Goal: Task Accomplishment & Management: Manage account settings

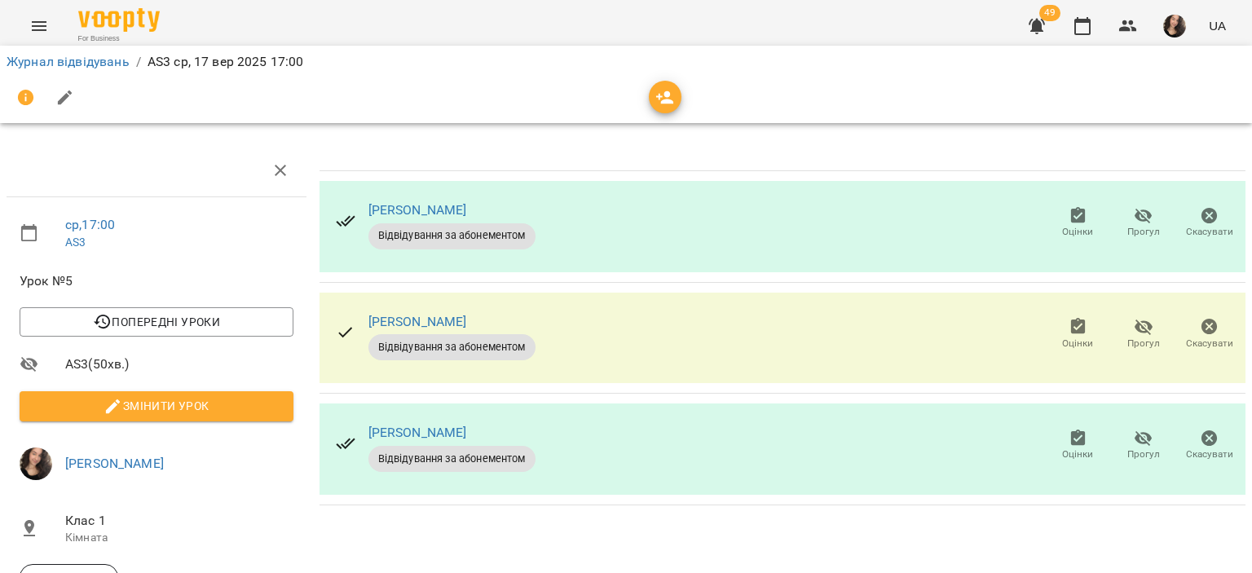
scroll to position [32, 0]
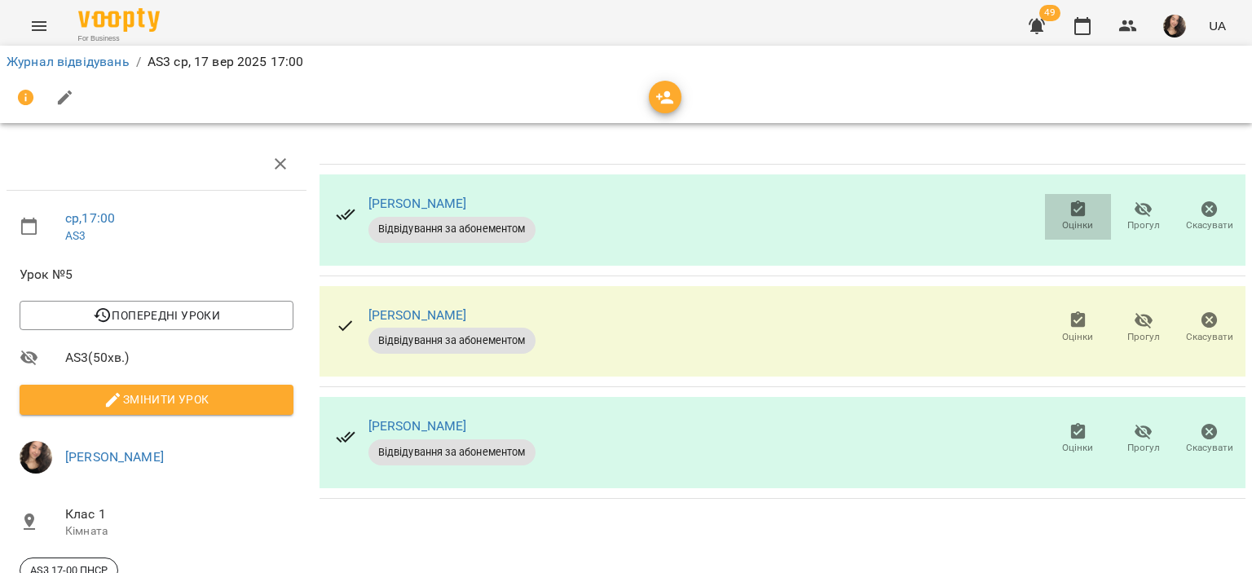
click at [1069, 200] on icon "button" at bounding box center [1079, 210] width 20 height 20
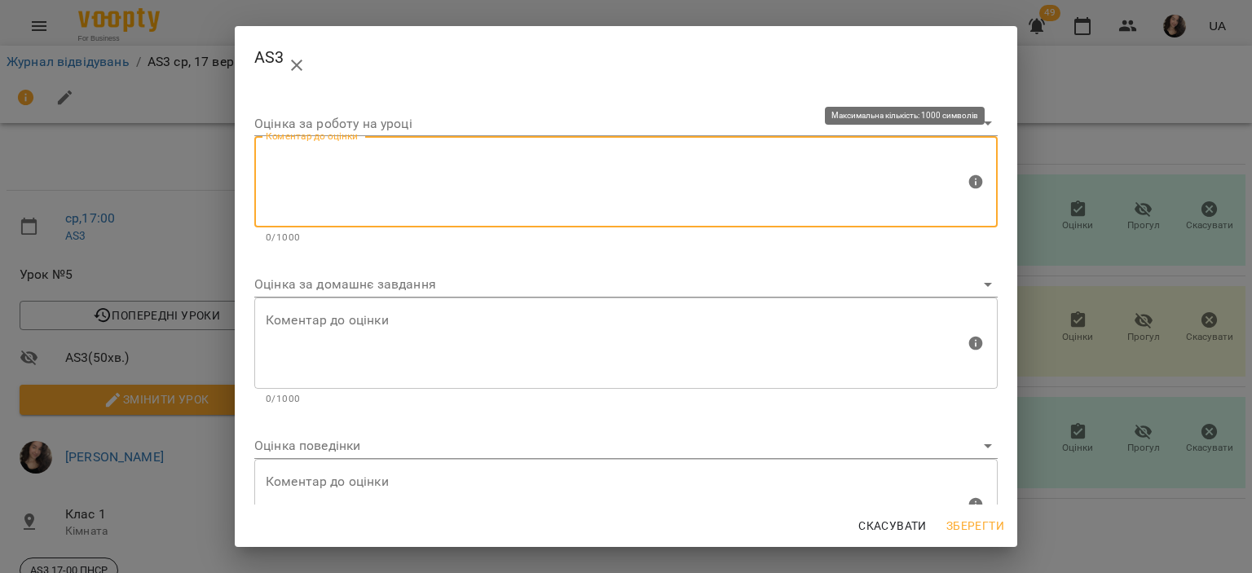
click at [548, 188] on textarea at bounding box center [615, 182] width 699 height 61
type textarea "*"
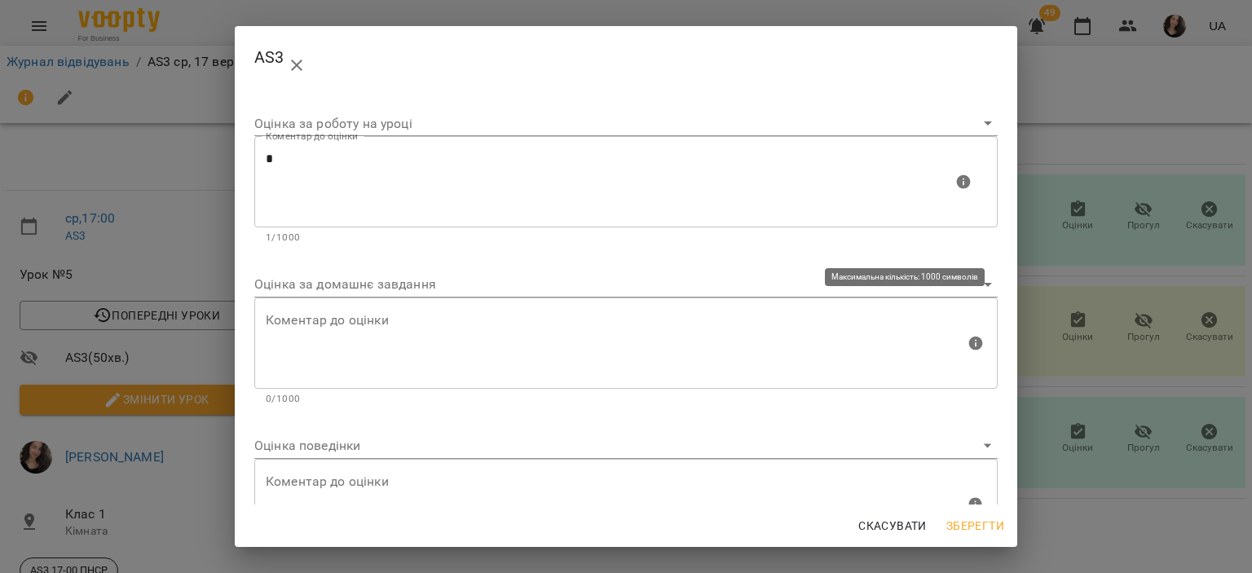
click at [362, 309] on div "Коментар до оцінки" at bounding box center [626, 343] width 744 height 91
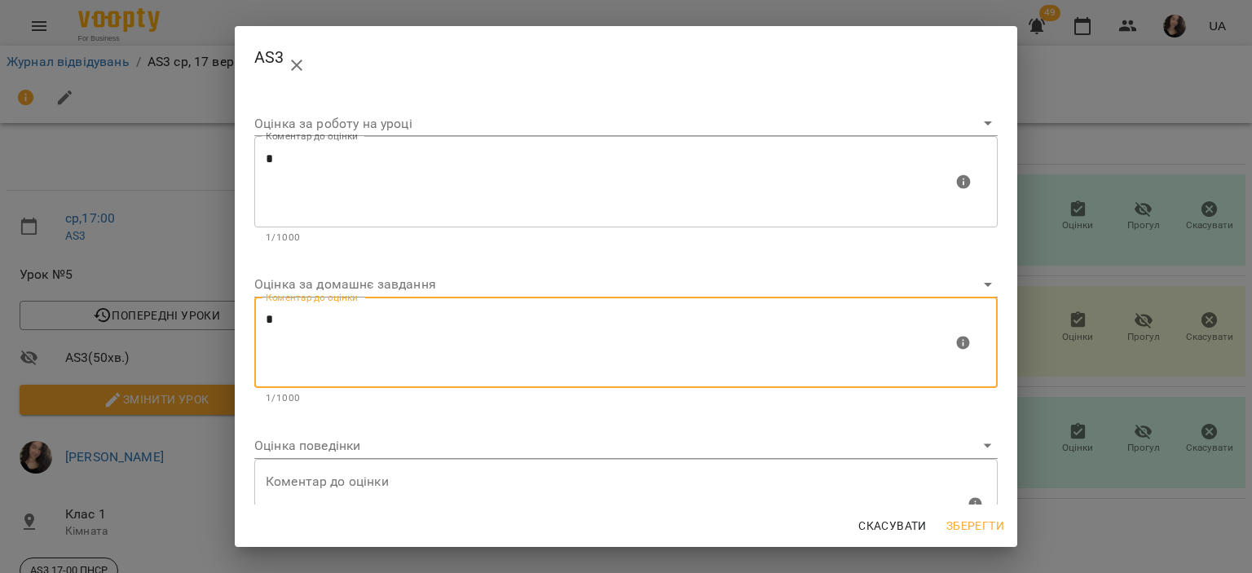
type textarea "*"
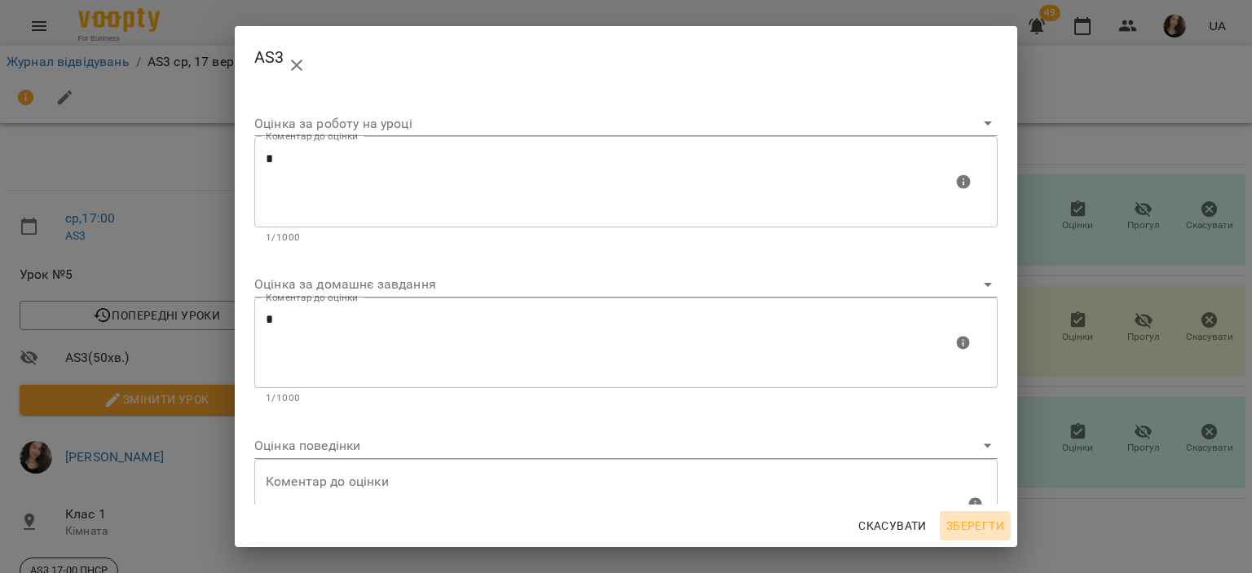
click at [990, 523] on span "Зберегти" at bounding box center [976, 526] width 58 height 20
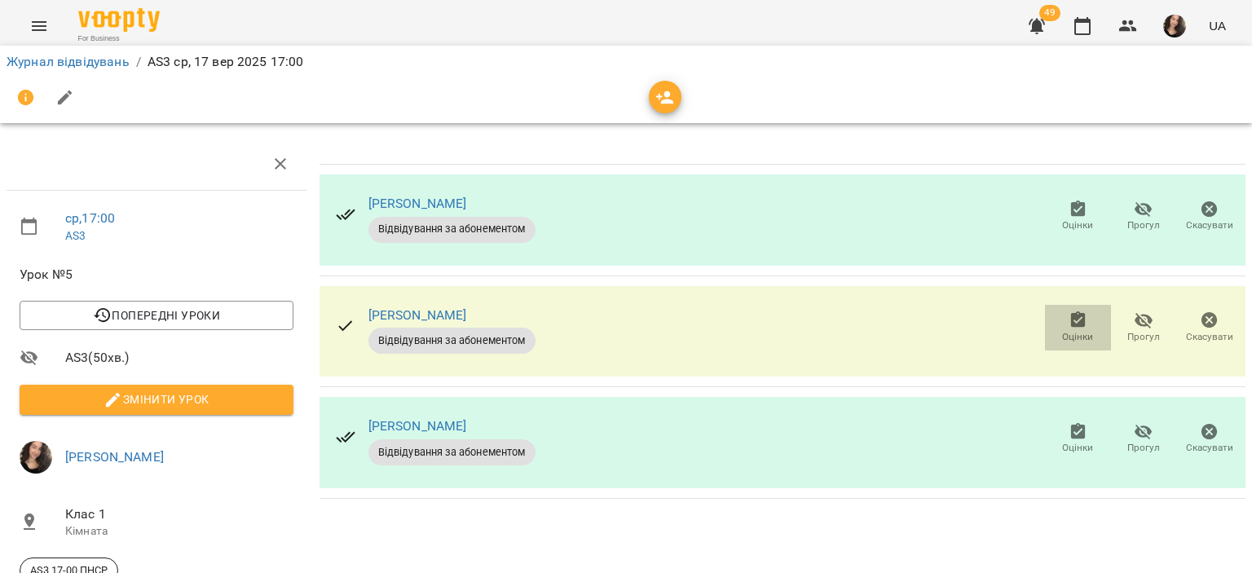
click at [1071, 311] on icon "button" at bounding box center [1077, 319] width 15 height 16
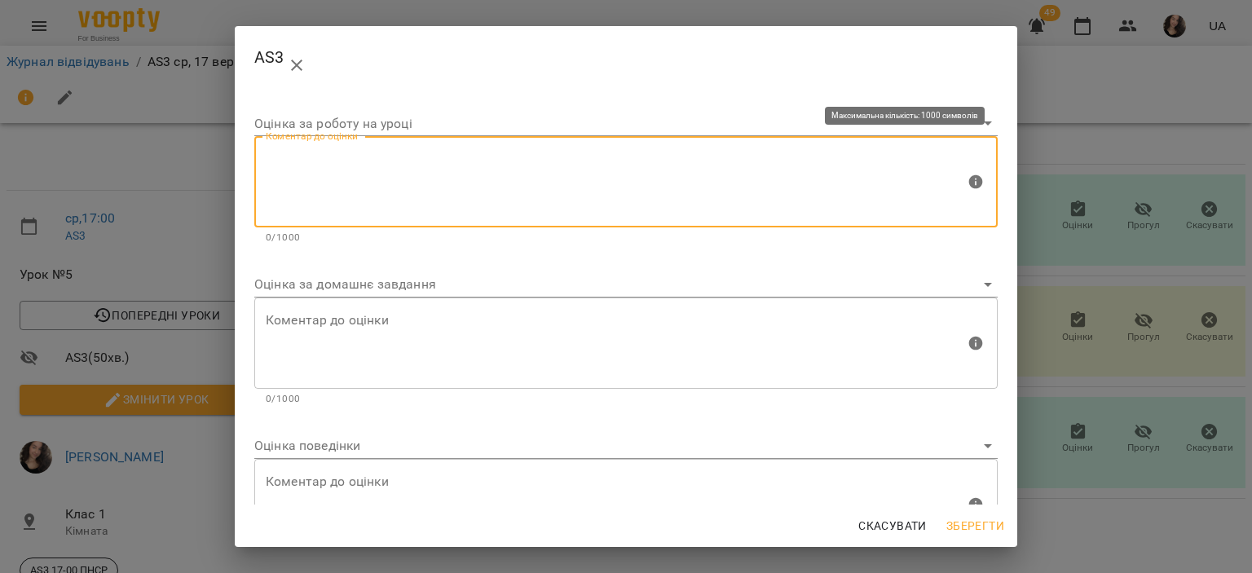
click at [571, 195] on textarea at bounding box center [615, 182] width 699 height 61
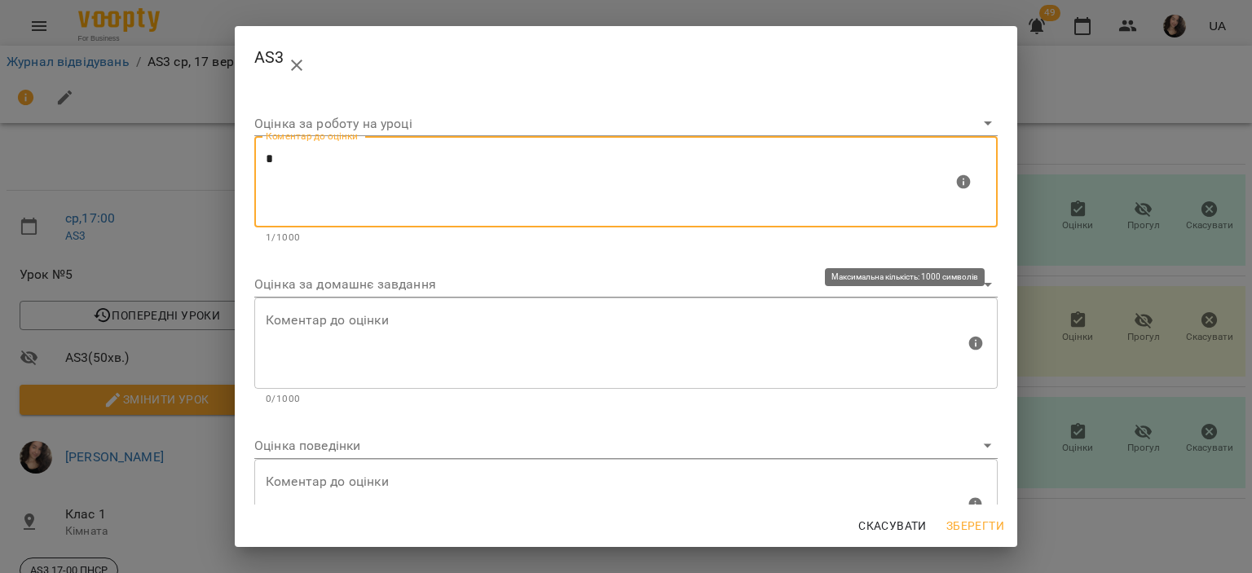
type textarea "*"
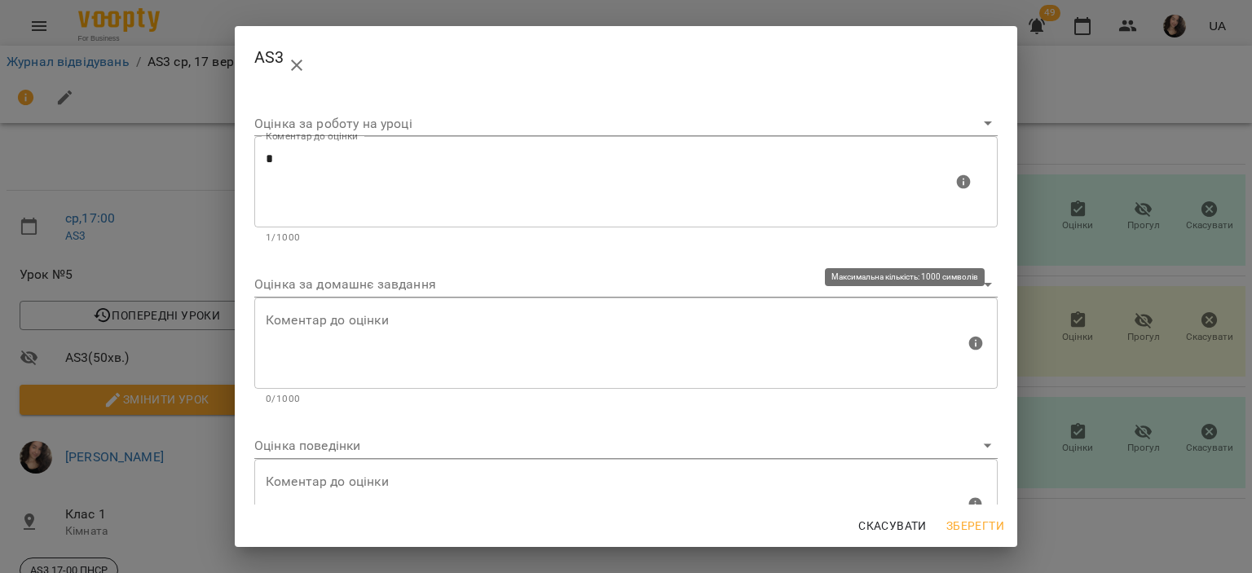
click at [435, 308] on div "Коментар до оцінки" at bounding box center [626, 343] width 744 height 91
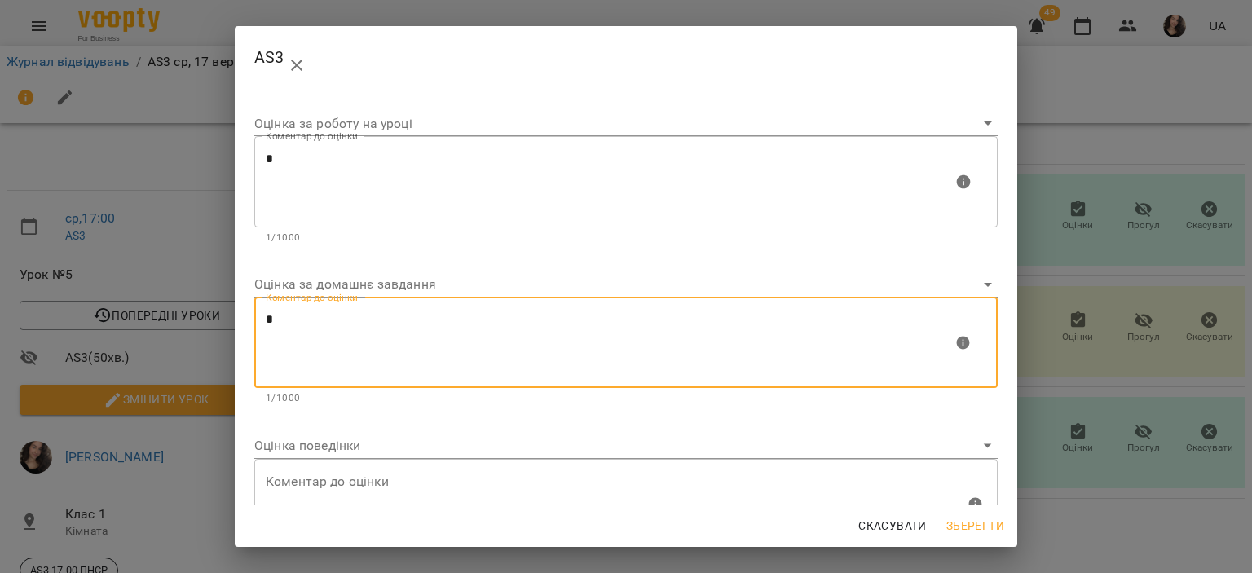
type textarea "*"
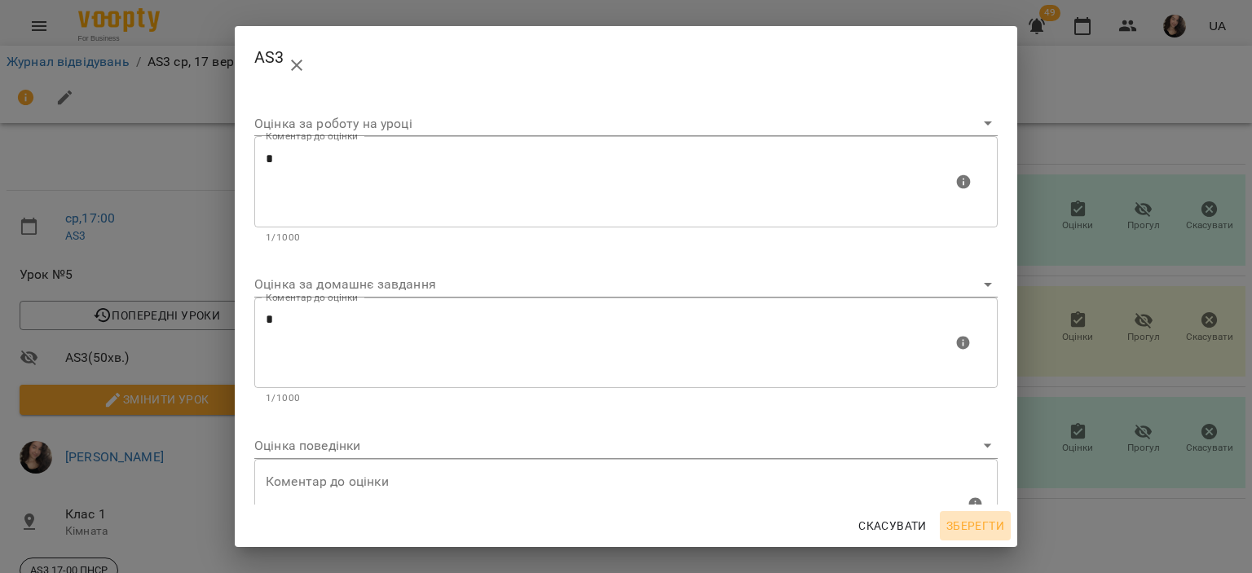
click at [998, 523] on span "Зберегти" at bounding box center [976, 526] width 58 height 20
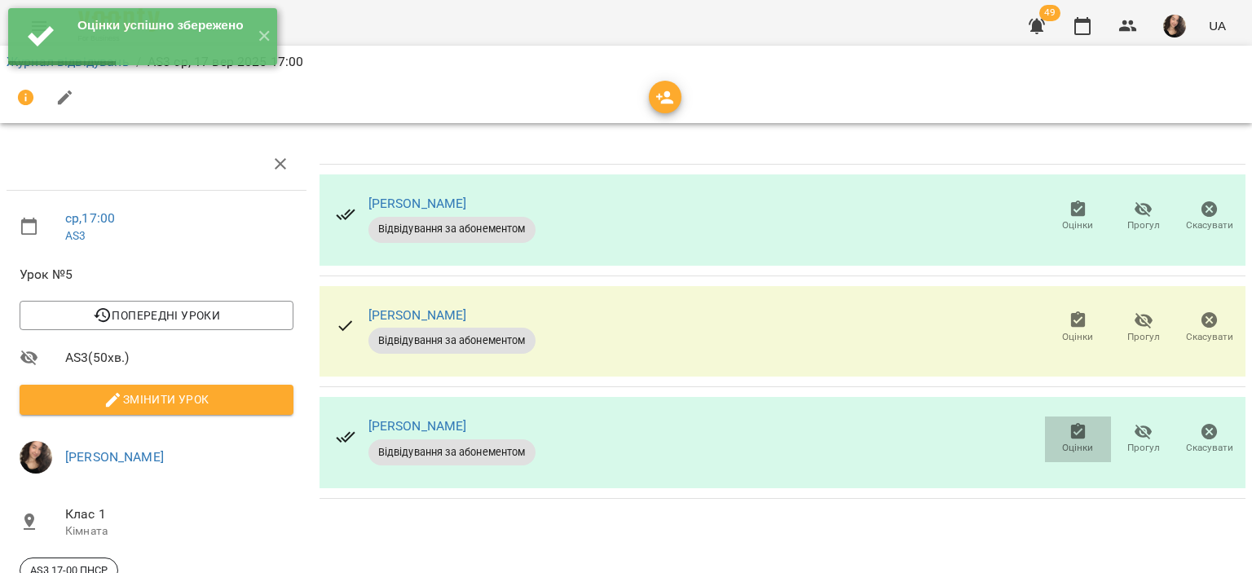
click at [1070, 423] on icon "button" at bounding box center [1077, 431] width 15 height 16
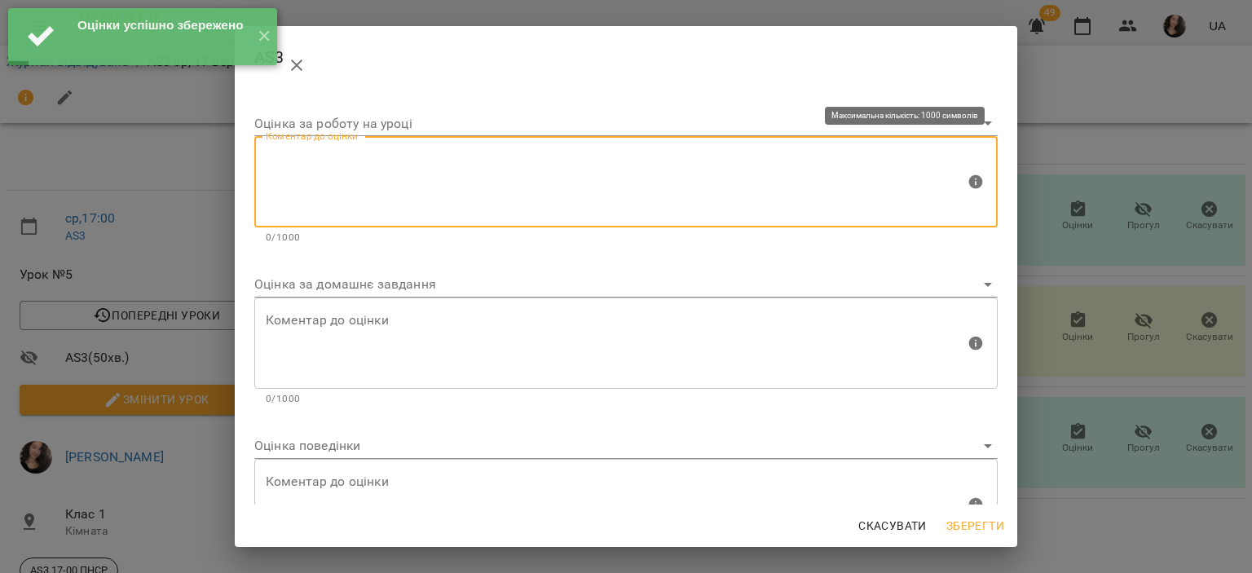
click at [519, 198] on textarea at bounding box center [615, 182] width 699 height 61
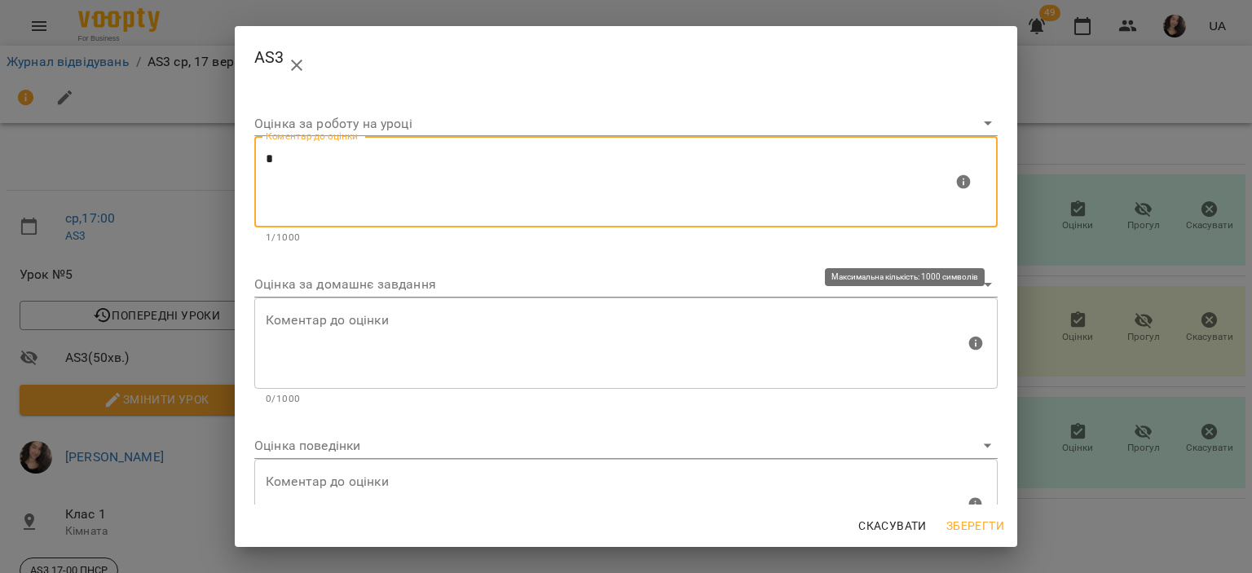
type textarea "*"
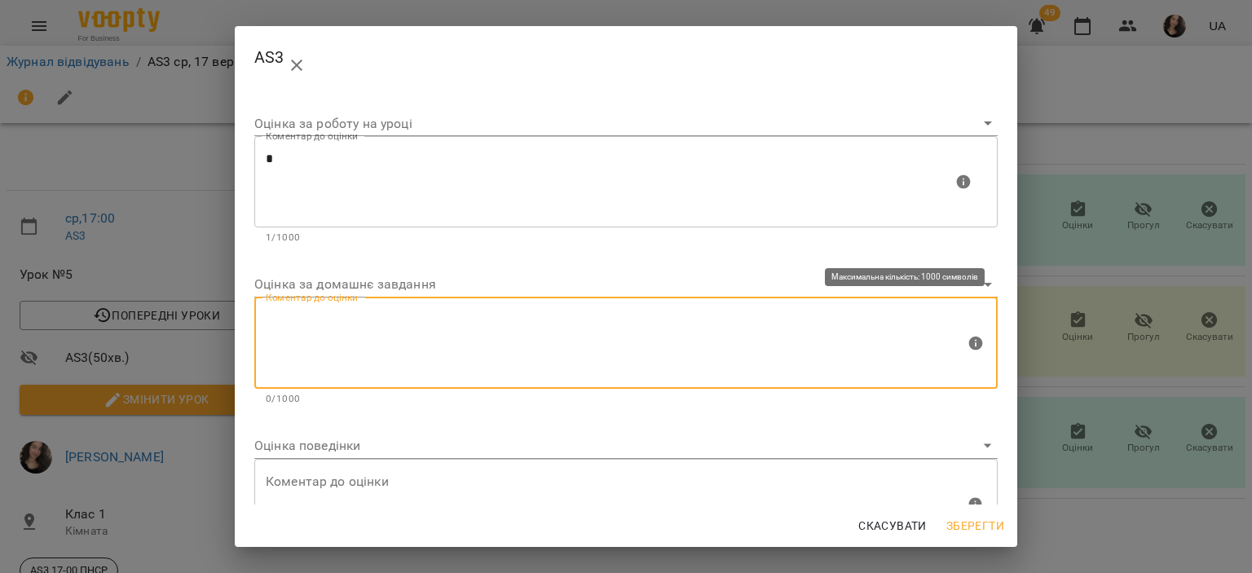
click at [358, 325] on textarea at bounding box center [615, 342] width 699 height 61
type textarea "*"
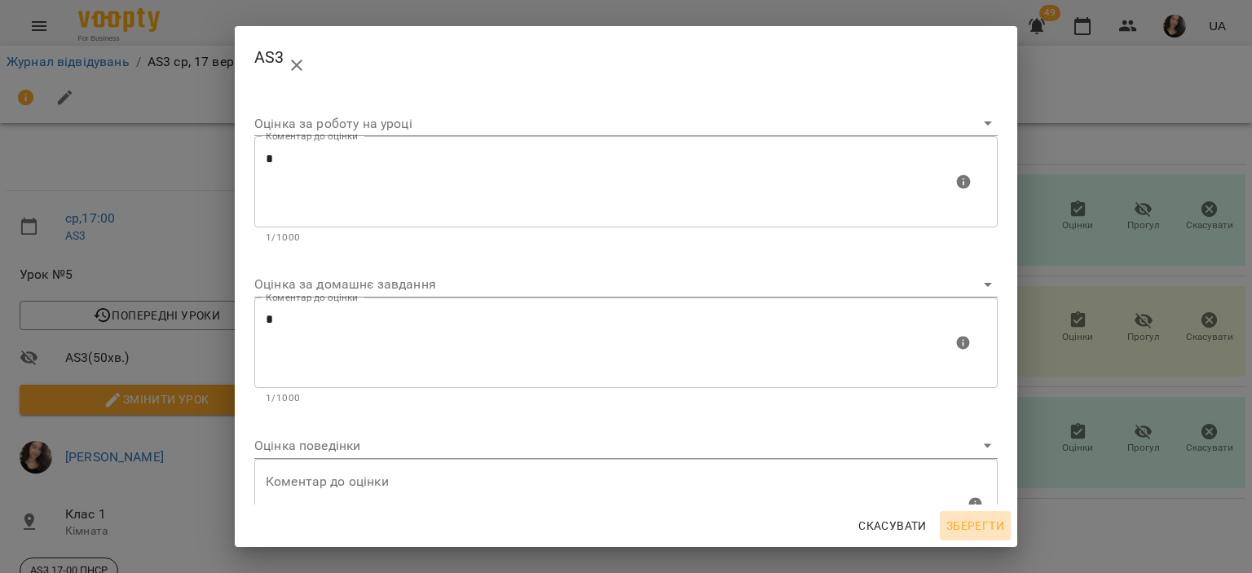
click at [973, 532] on span "Зберегти" at bounding box center [976, 526] width 58 height 20
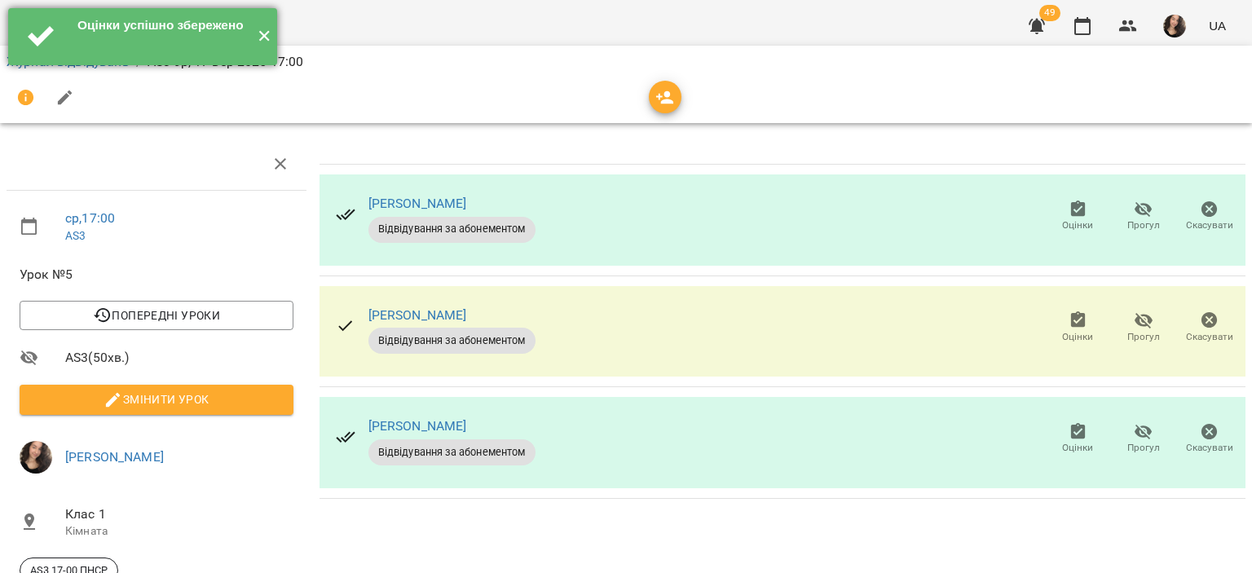
click at [264, 35] on button "✕" at bounding box center [263, 36] width 27 height 57
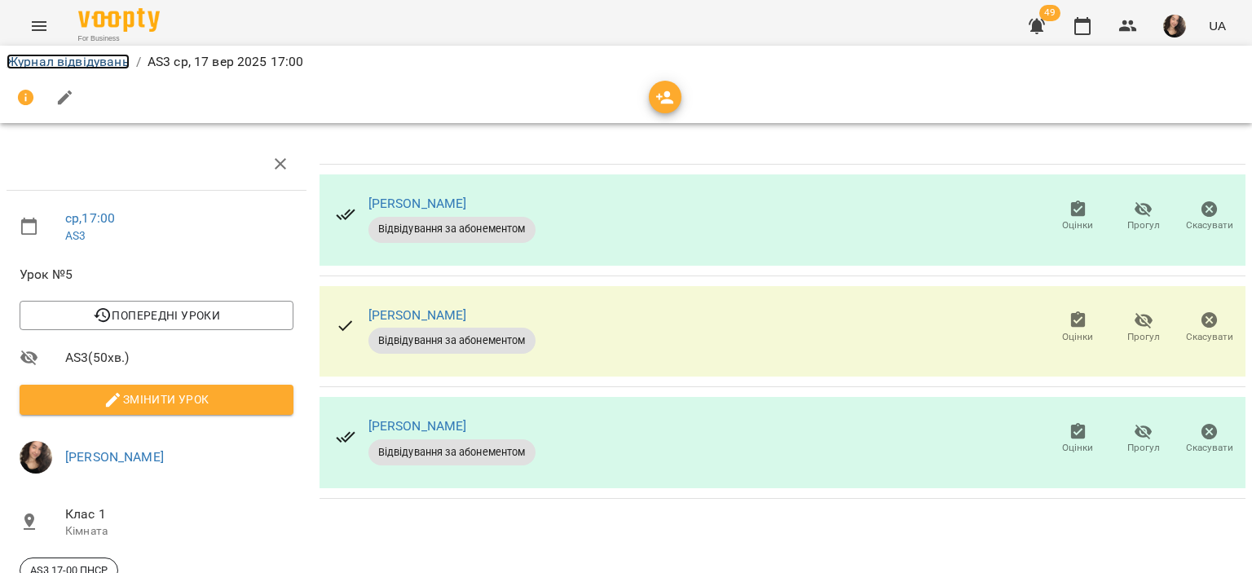
click at [84, 60] on link "Журнал відвідувань" at bounding box center [68, 61] width 123 height 15
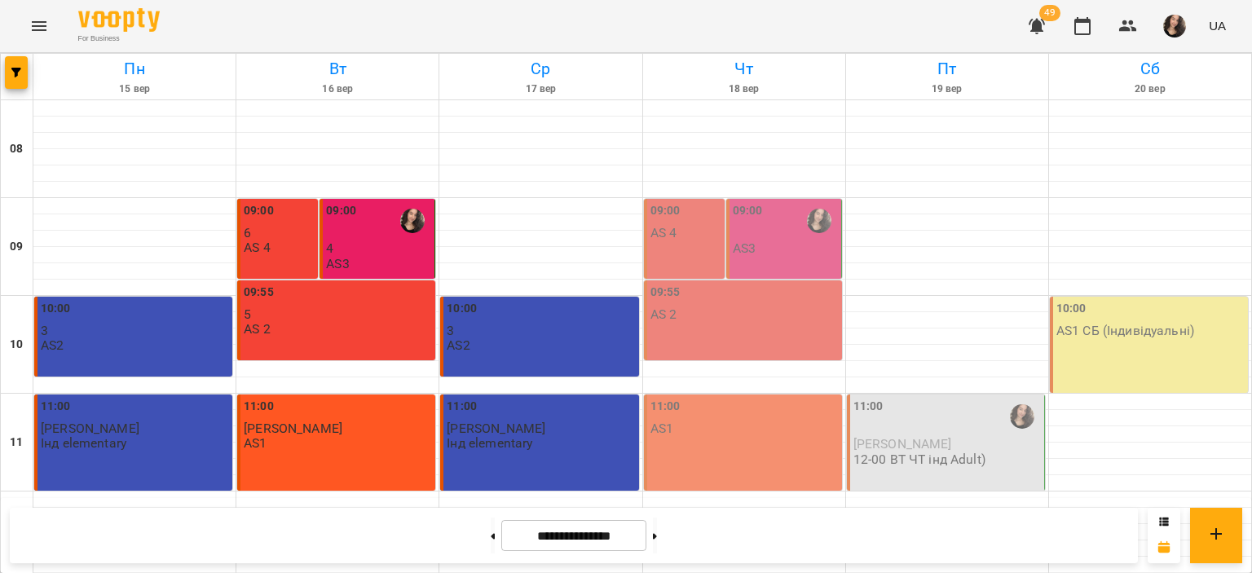
scroll to position [774, 0]
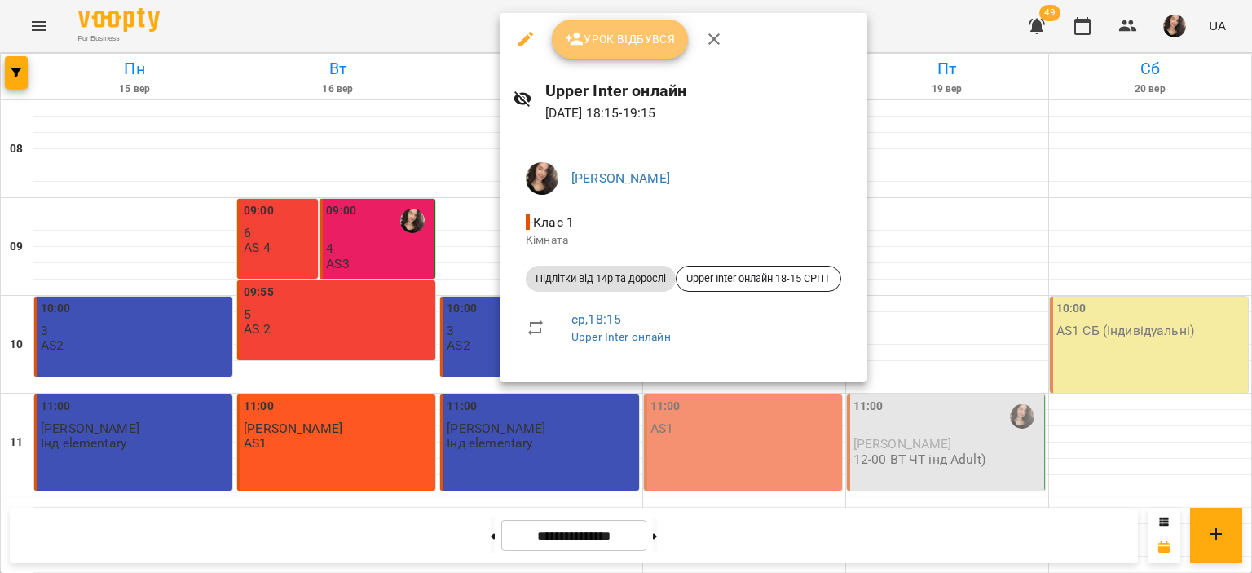
click at [615, 35] on span "Урок відбувся" at bounding box center [620, 39] width 111 height 20
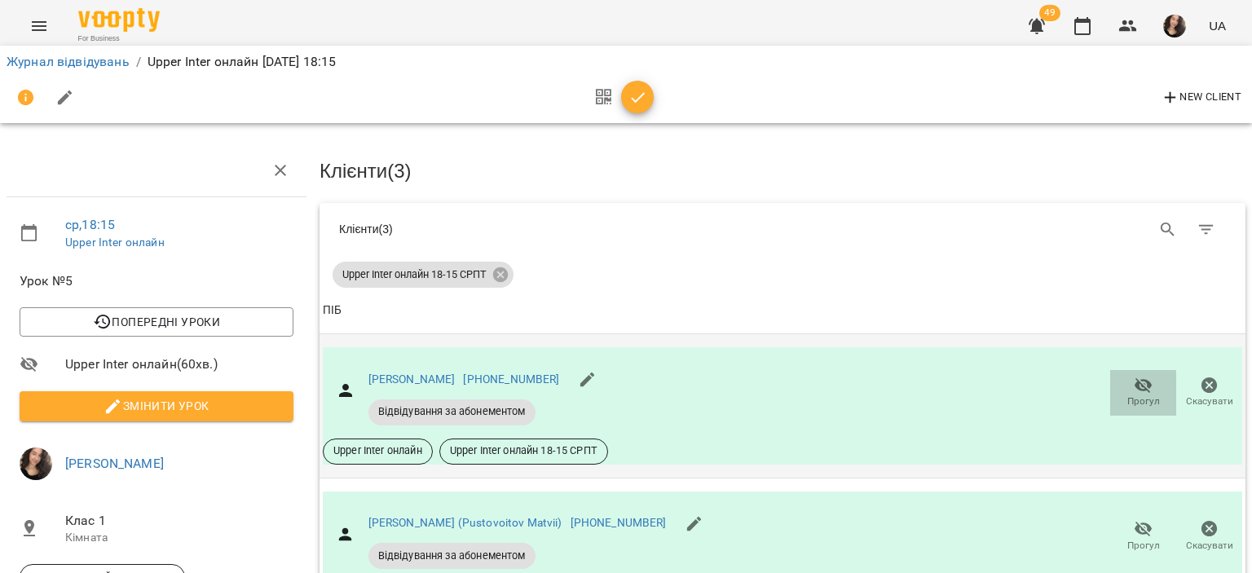
click at [1135, 382] on icon "button" at bounding box center [1144, 384] width 18 height 15
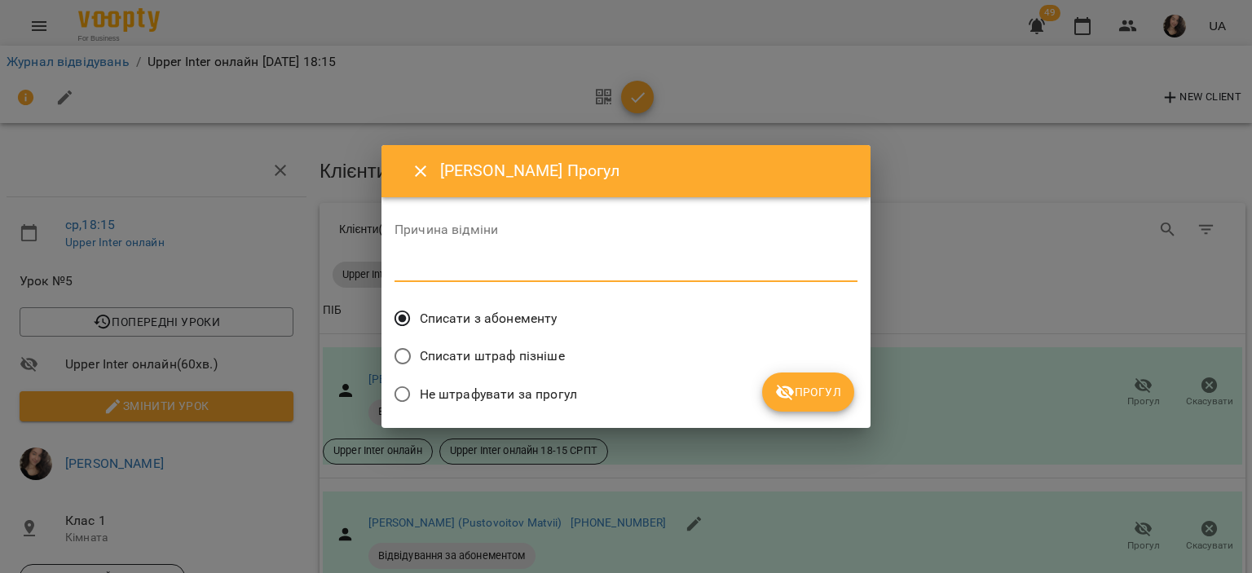
click at [514, 270] on textarea at bounding box center [626, 268] width 463 height 15
type textarea "**"
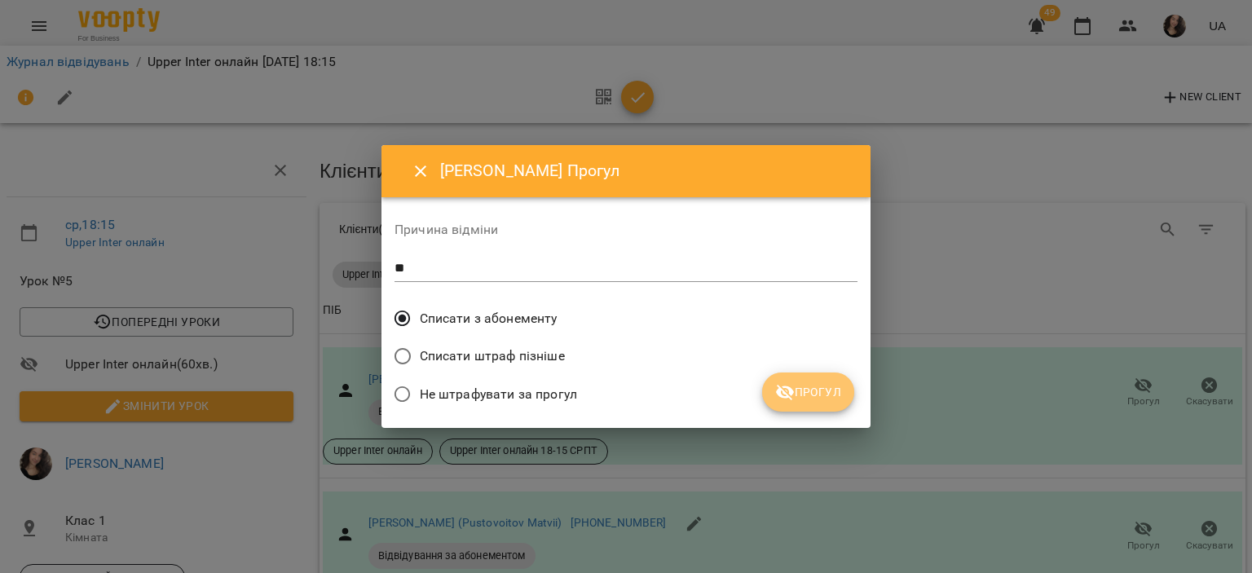
click at [802, 409] on button "Прогул" at bounding box center [808, 392] width 92 height 39
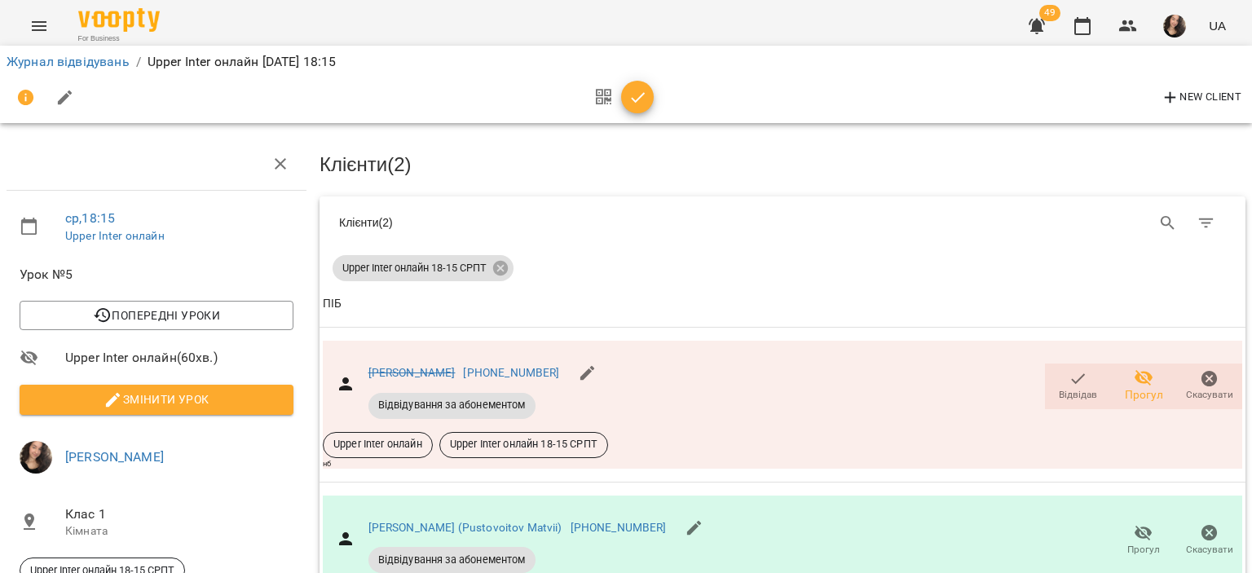
scroll to position [221, 0]
click at [629, 94] on icon "button" at bounding box center [639, 98] width 20 height 20
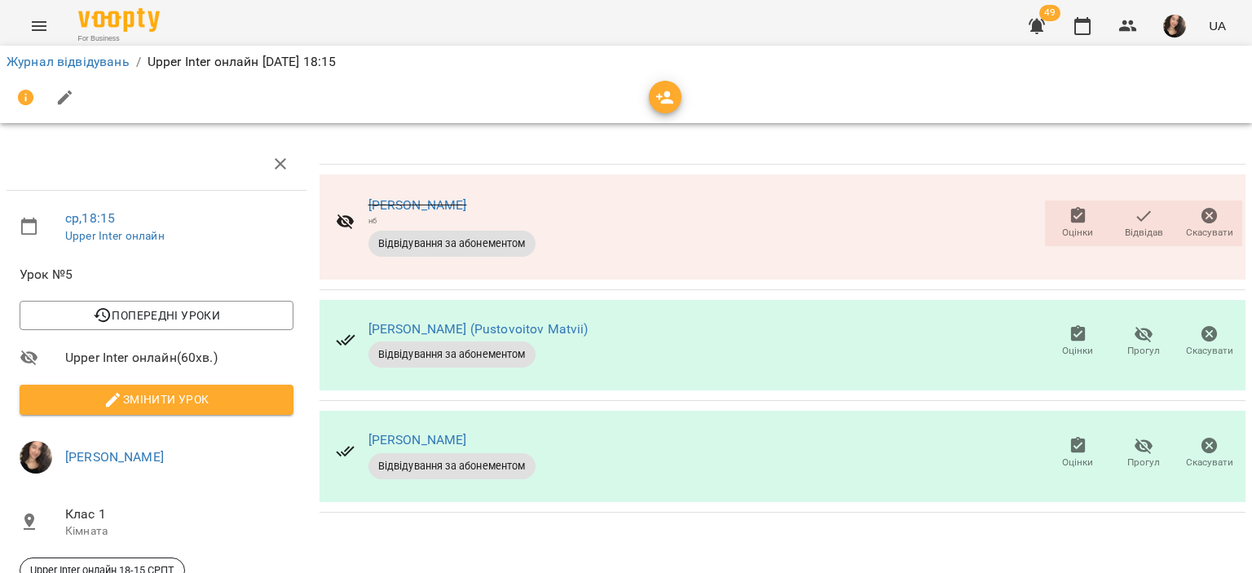
scroll to position [77, 0]
click at [1070, 325] on icon "button" at bounding box center [1077, 333] width 15 height 16
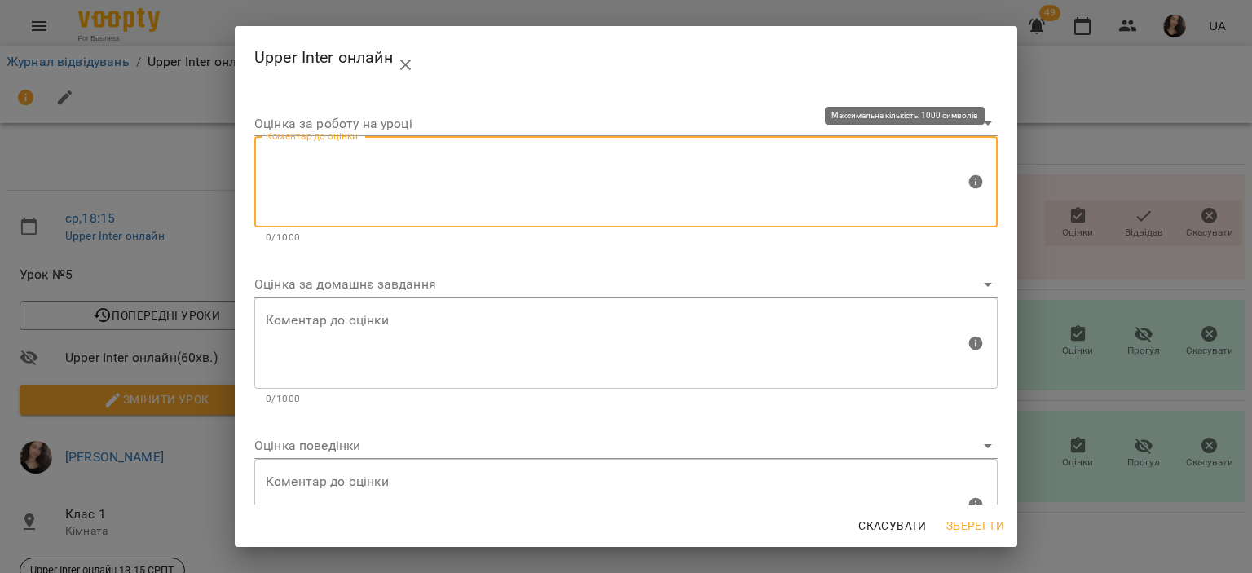
click at [420, 196] on textarea at bounding box center [615, 182] width 699 height 61
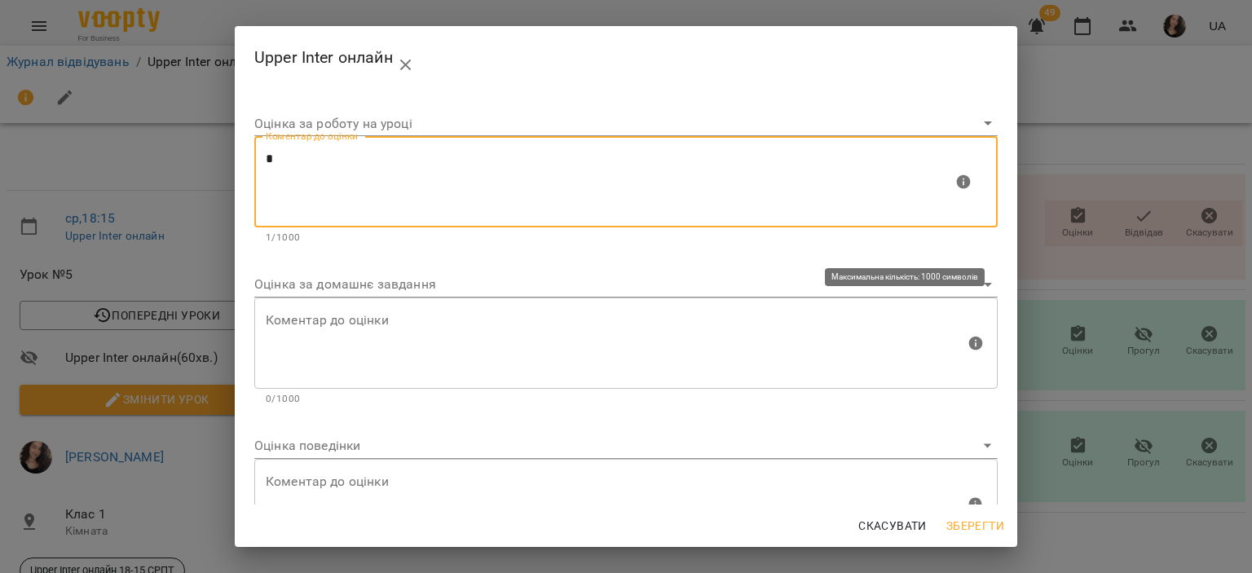
type textarea "*"
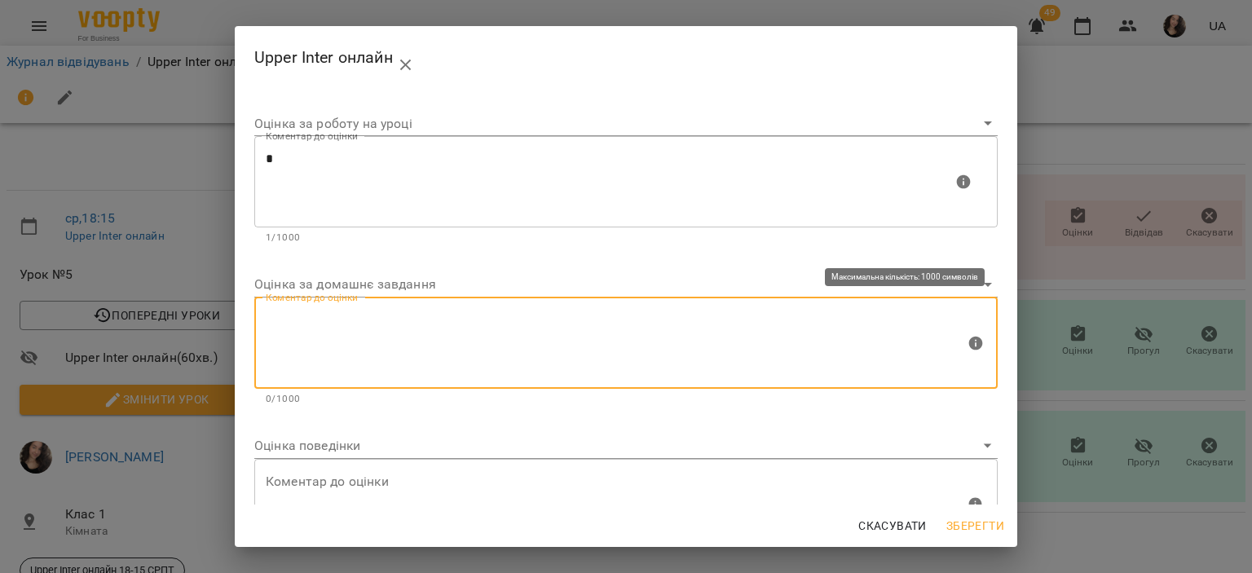
click at [314, 360] on textarea at bounding box center [615, 342] width 699 height 61
type textarea "*"
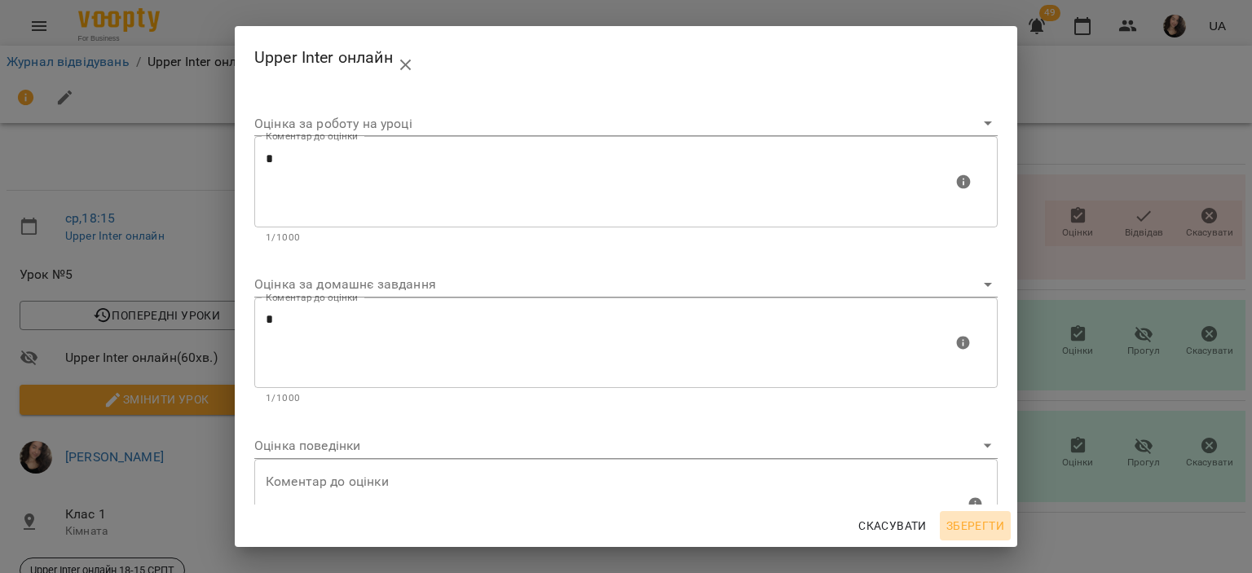
click at [995, 532] on span "Зберегти" at bounding box center [976, 526] width 58 height 20
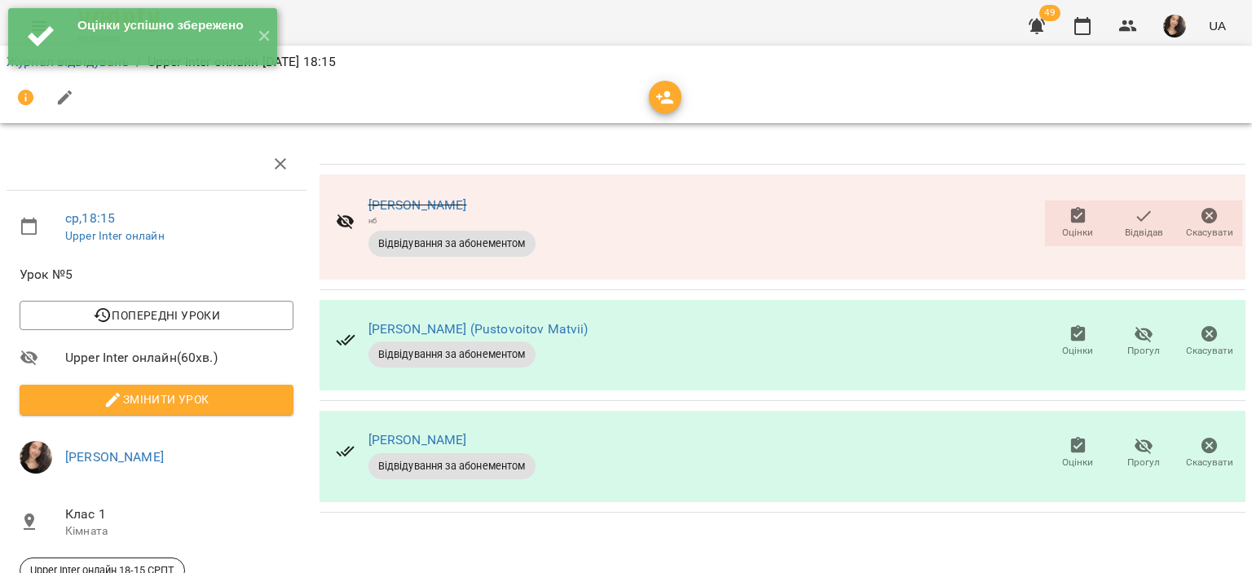
click at [1055, 436] on span "Оцінки" at bounding box center [1078, 452] width 46 height 33
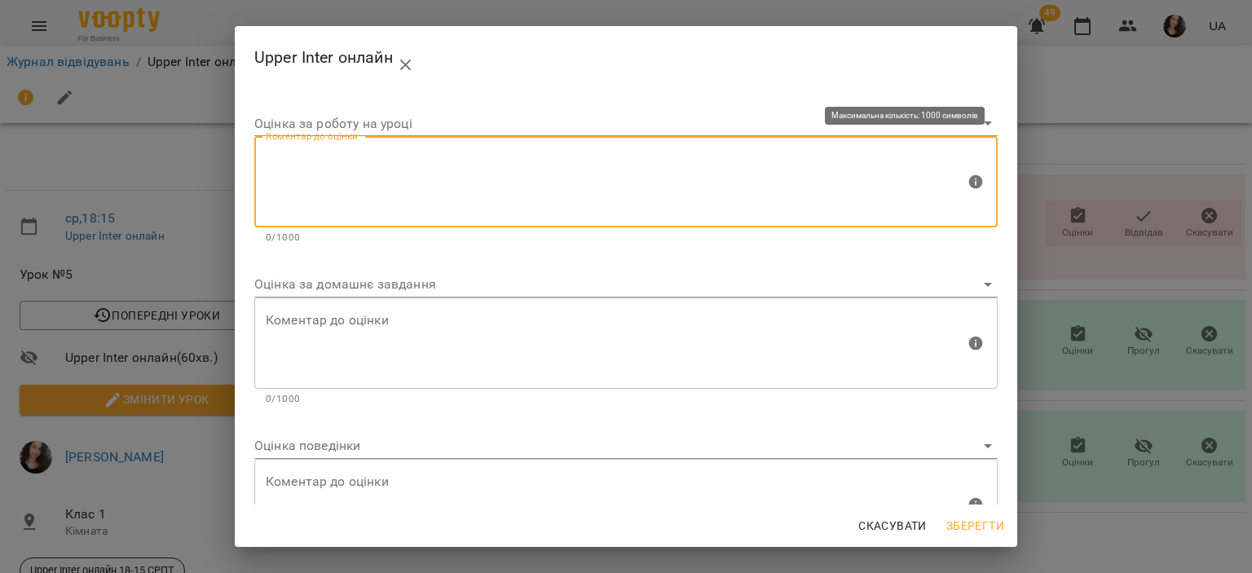
click at [399, 157] on textarea at bounding box center [615, 182] width 699 height 61
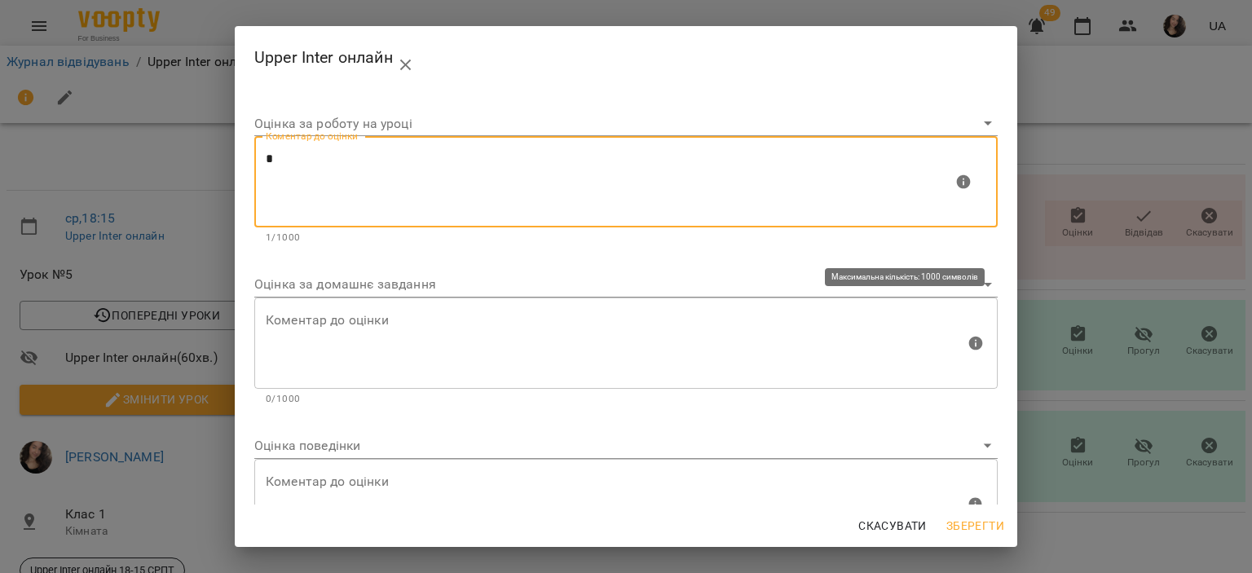
type textarea "*"
click at [313, 350] on textarea at bounding box center [615, 342] width 699 height 61
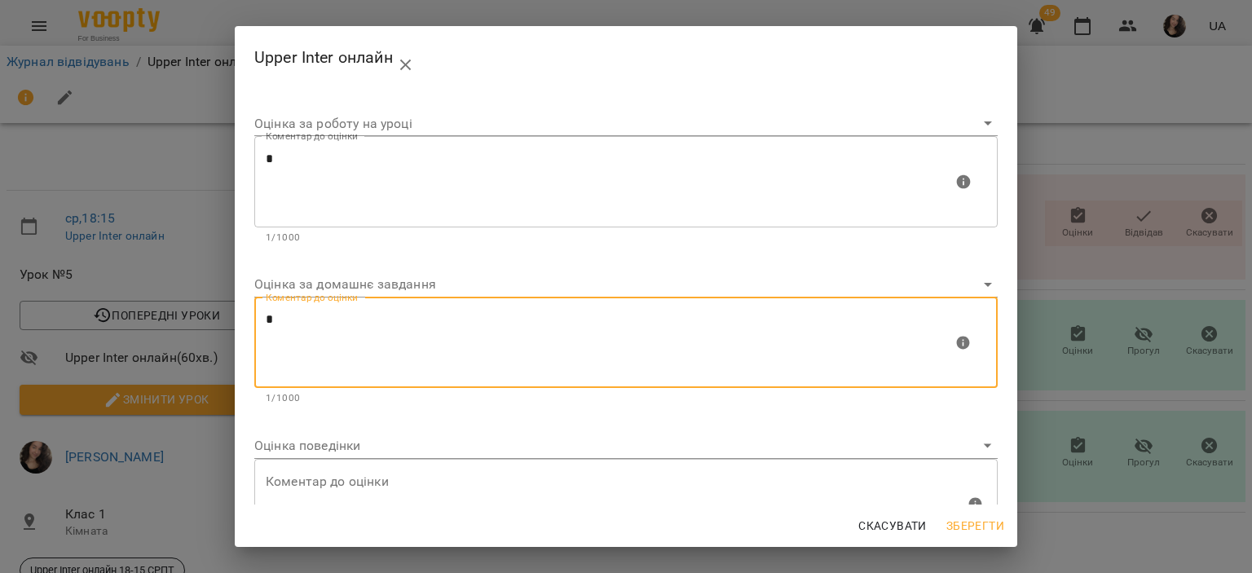
type textarea "*"
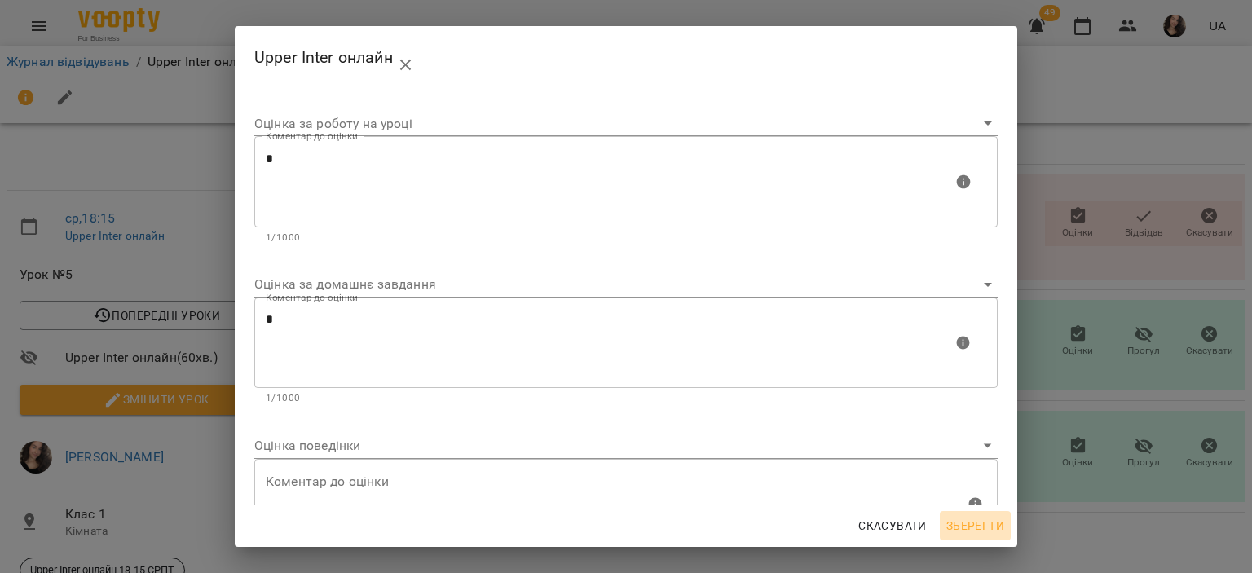
click at [977, 521] on span "Зберегти" at bounding box center [976, 526] width 58 height 20
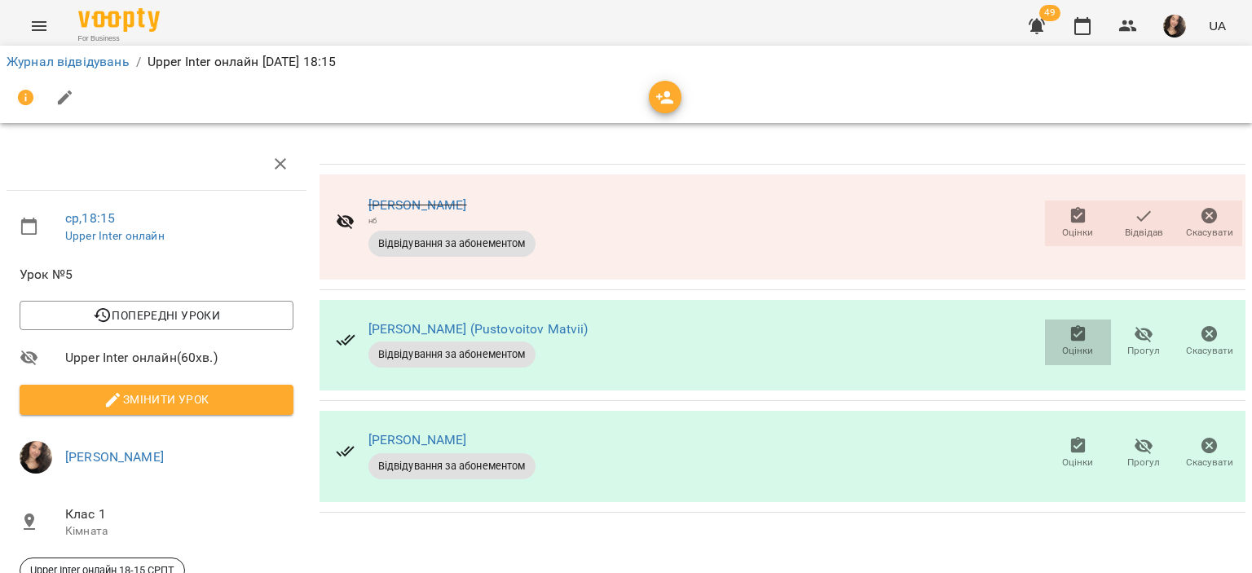
click at [1074, 344] on span "Оцінки" at bounding box center [1077, 351] width 31 height 14
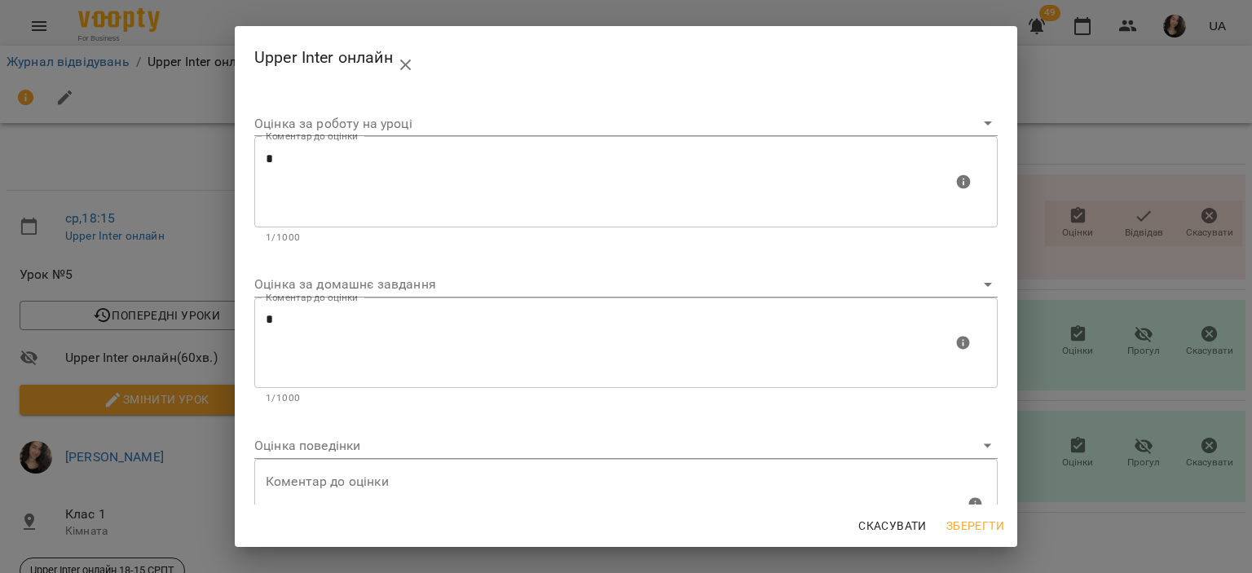
click at [967, 521] on span "Зберегти" at bounding box center [976, 526] width 58 height 20
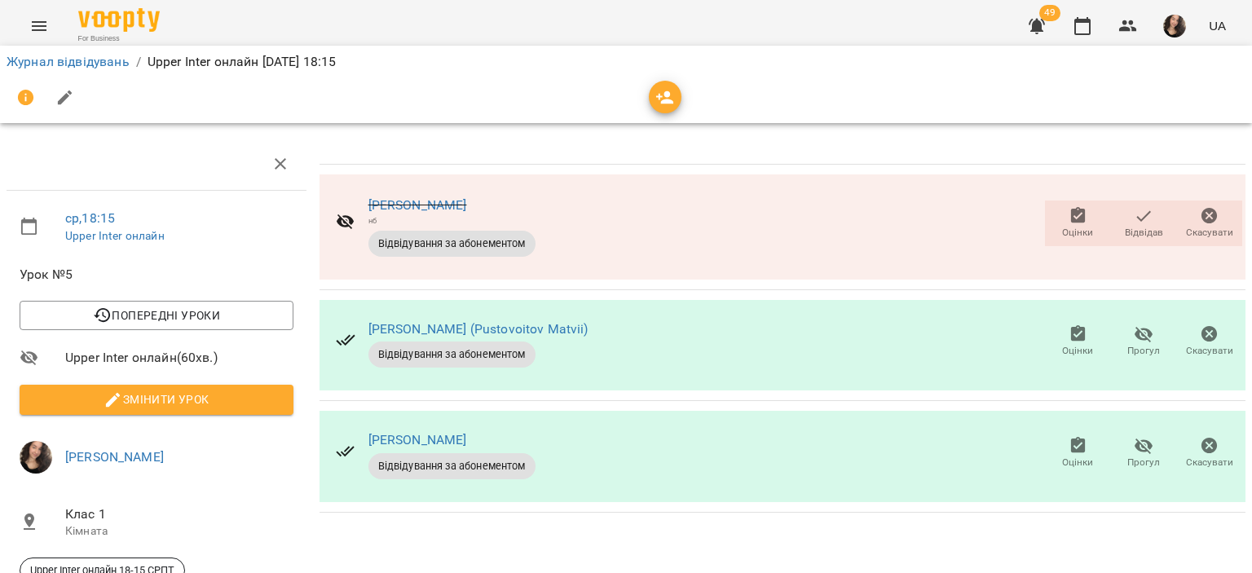
scroll to position [0, 0]
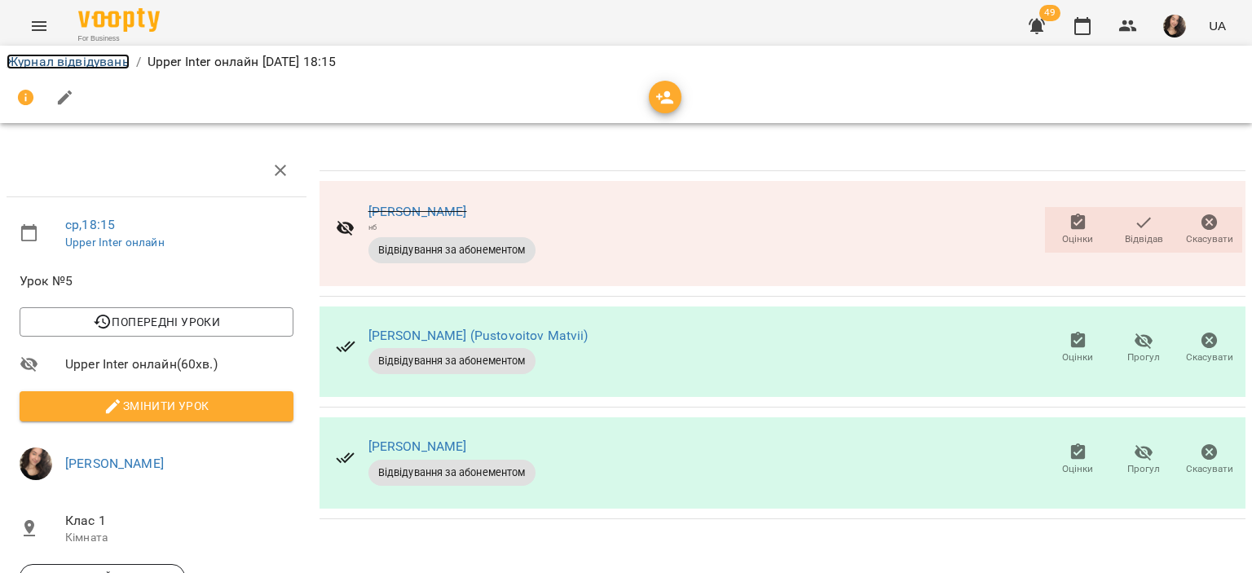
click at [78, 60] on link "Журнал відвідувань" at bounding box center [68, 61] width 123 height 15
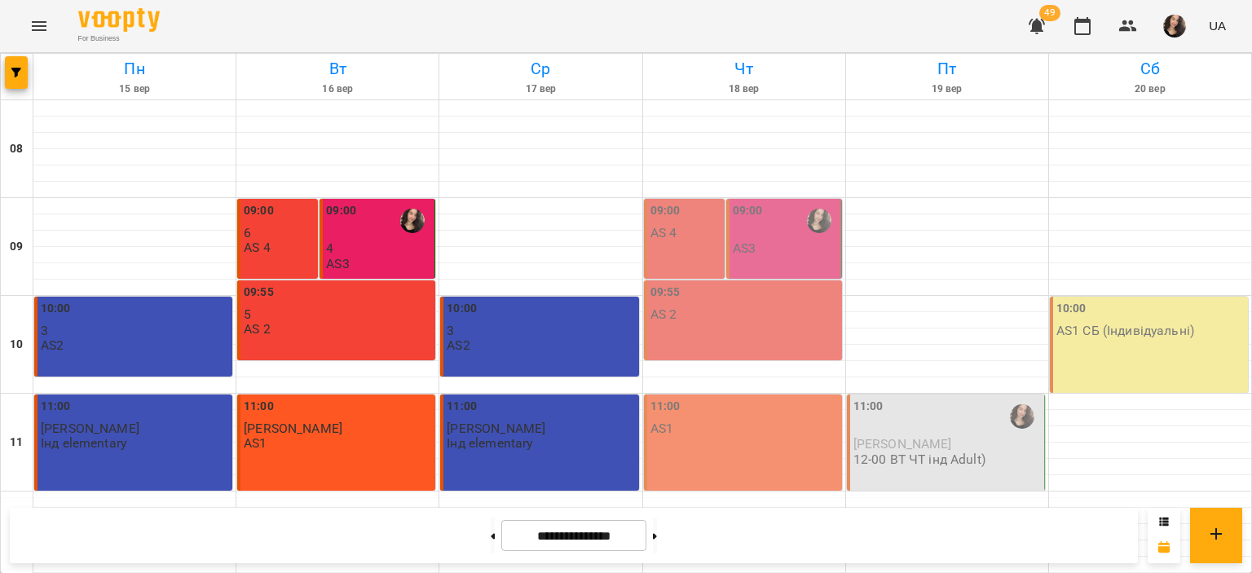
scroll to position [719, 0]
